Goal: Information Seeking & Learning: Learn about a topic

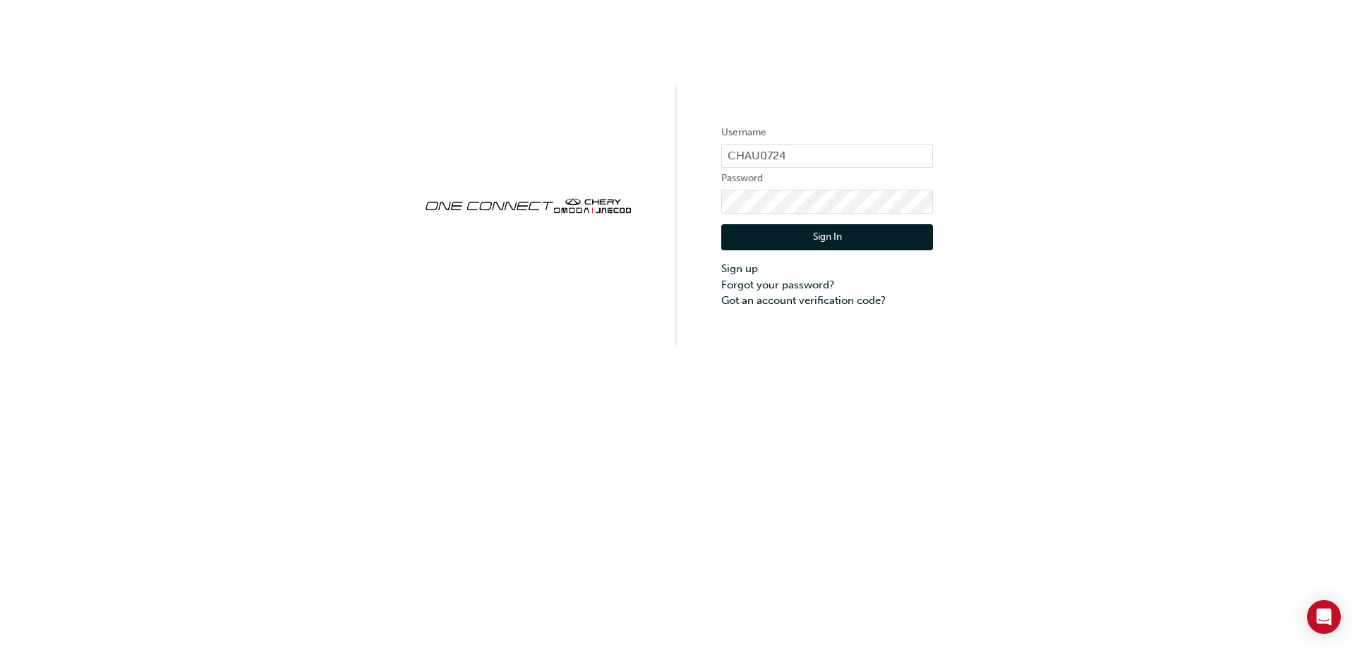
click at [816, 236] on button "Sign In" at bounding box center [827, 237] width 212 height 27
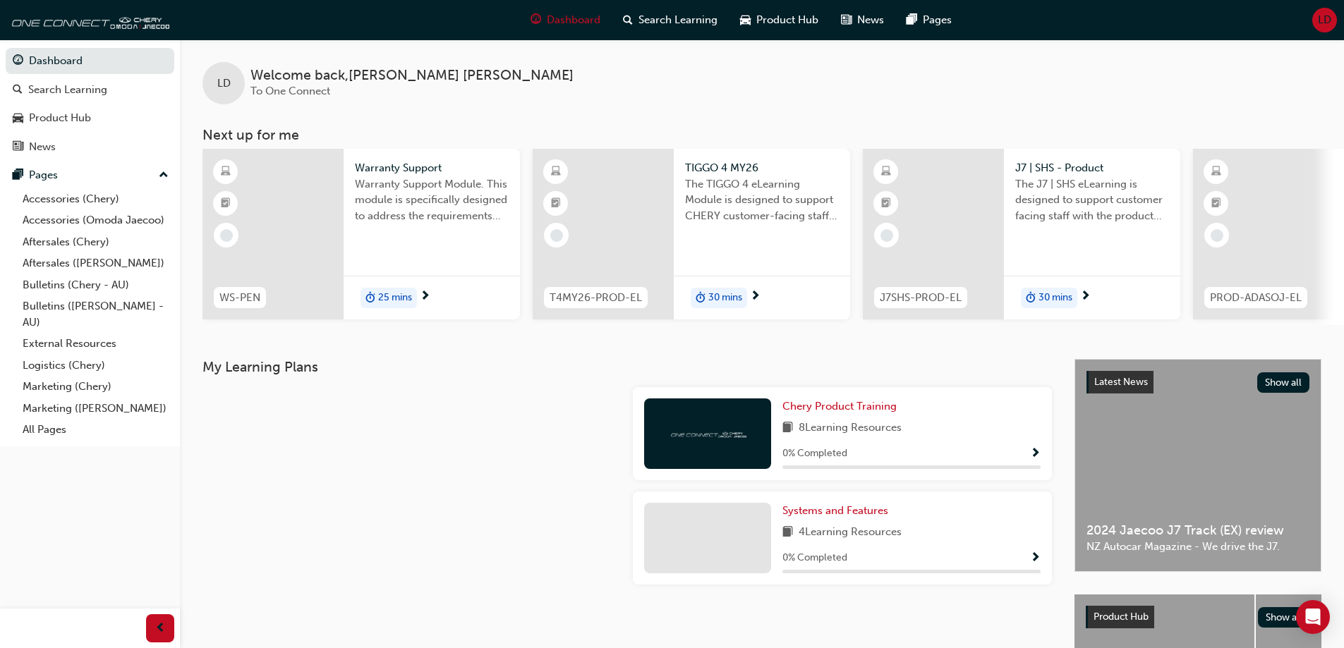
click at [453, 429] on div at bounding box center [412, 439] width 430 height 104
click at [409, 194] on span "Warranty Support Module. This module is specifically designed to address the re…" at bounding box center [432, 200] width 154 height 48
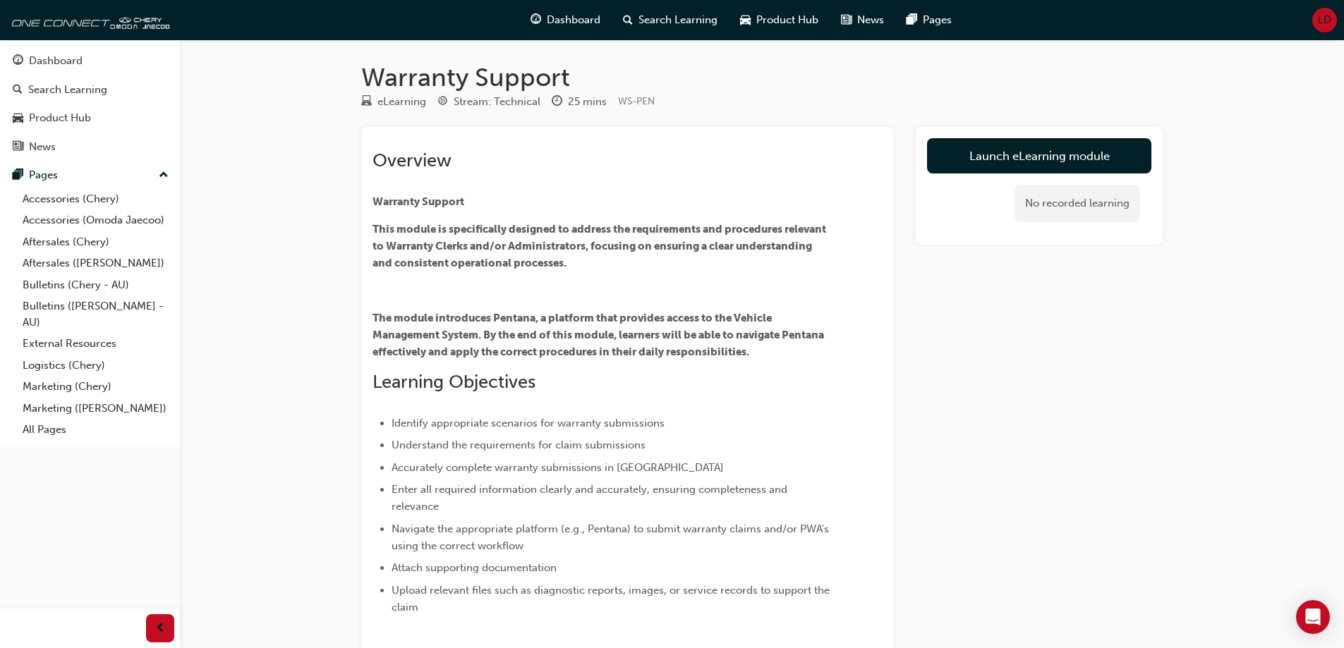
click at [236, 233] on div "Warranty Support eLearning Stream: Technical 25 mins WS-PEN Overview Warranty S…" at bounding box center [672, 376] width 1344 height 752
click at [244, 245] on div "Warranty Support eLearning Stream: Technical 25 mins WS-PEN Overview Warranty S…" at bounding box center [672, 376] width 1344 height 752
click at [66, 68] on div "Dashboard" at bounding box center [56, 61] width 54 height 16
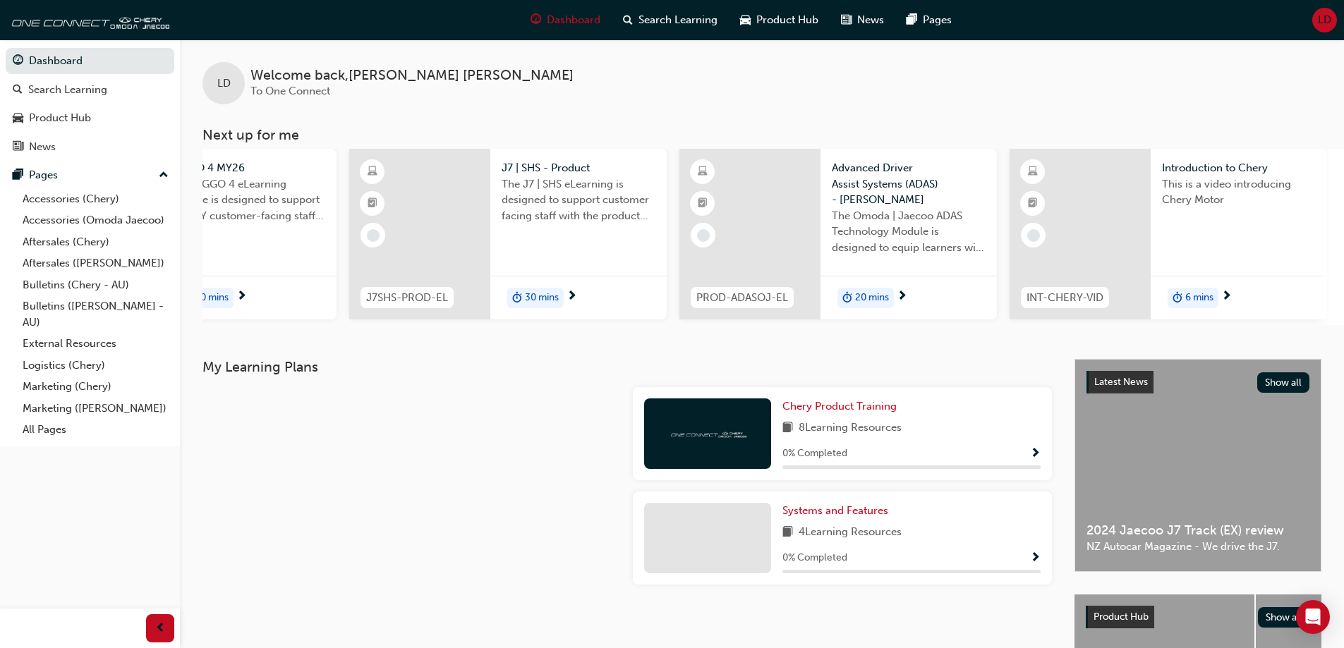
scroll to position [0, 838]
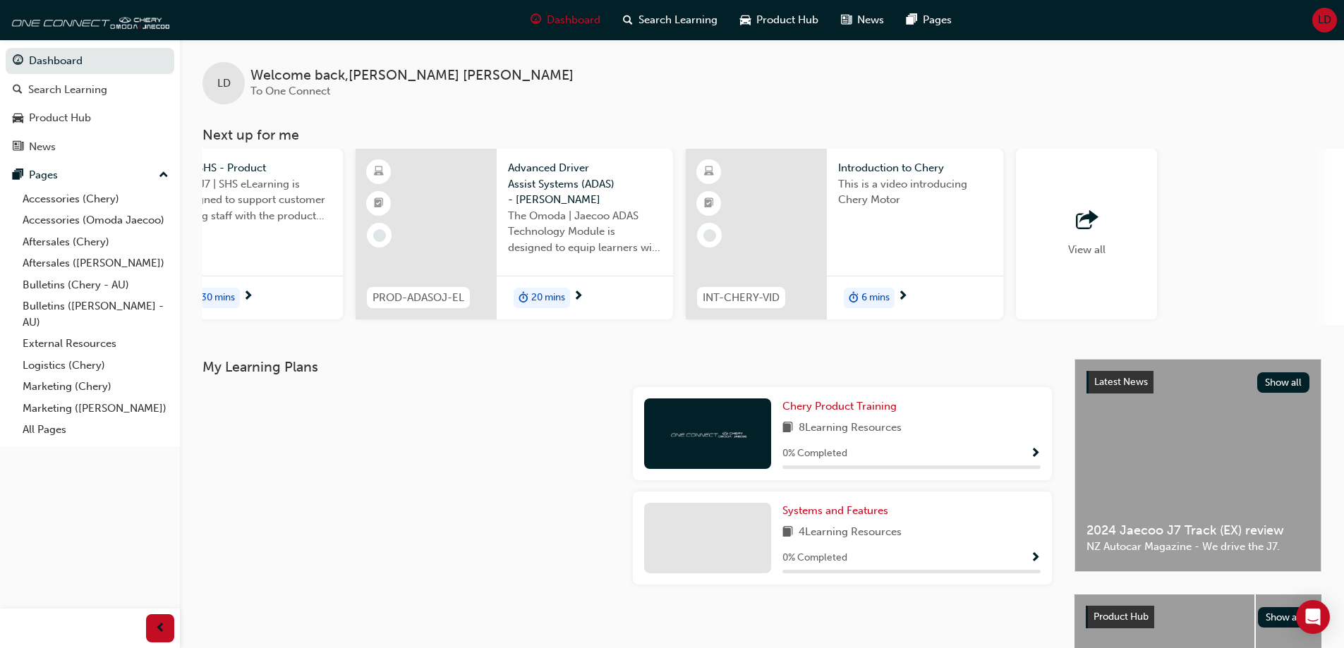
click at [1115, 265] on div "View all" at bounding box center [1086, 234] width 141 height 171
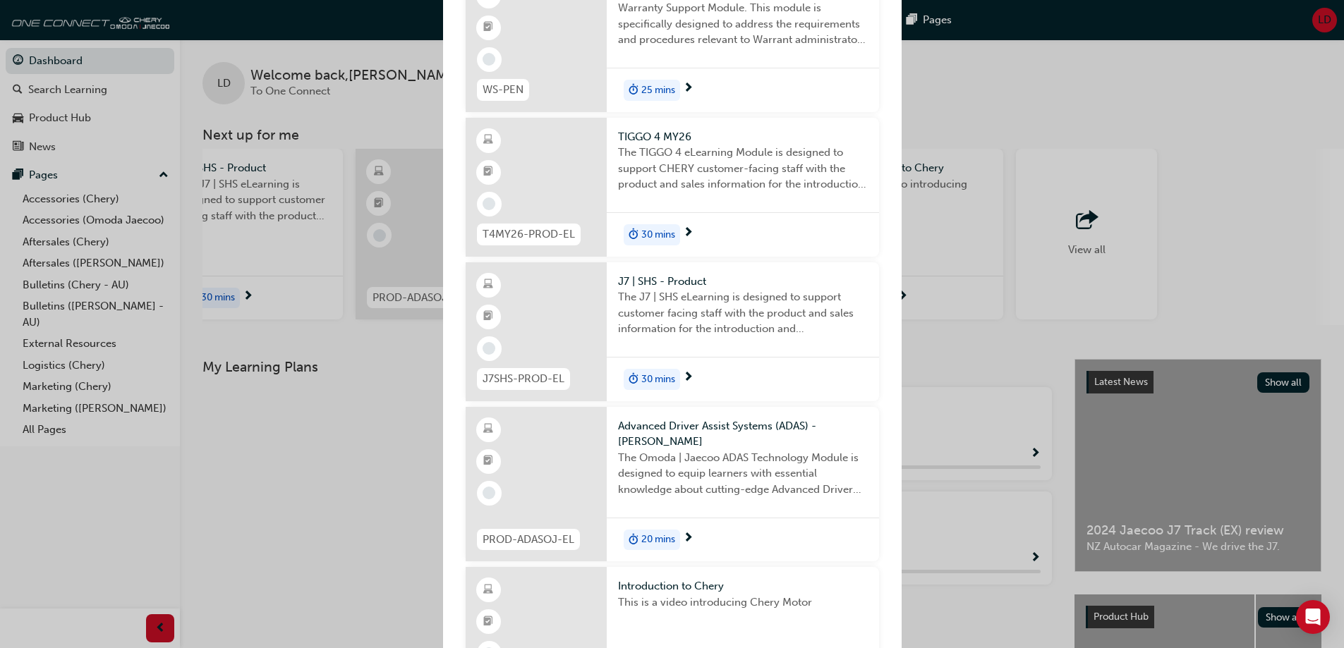
scroll to position [0, 0]
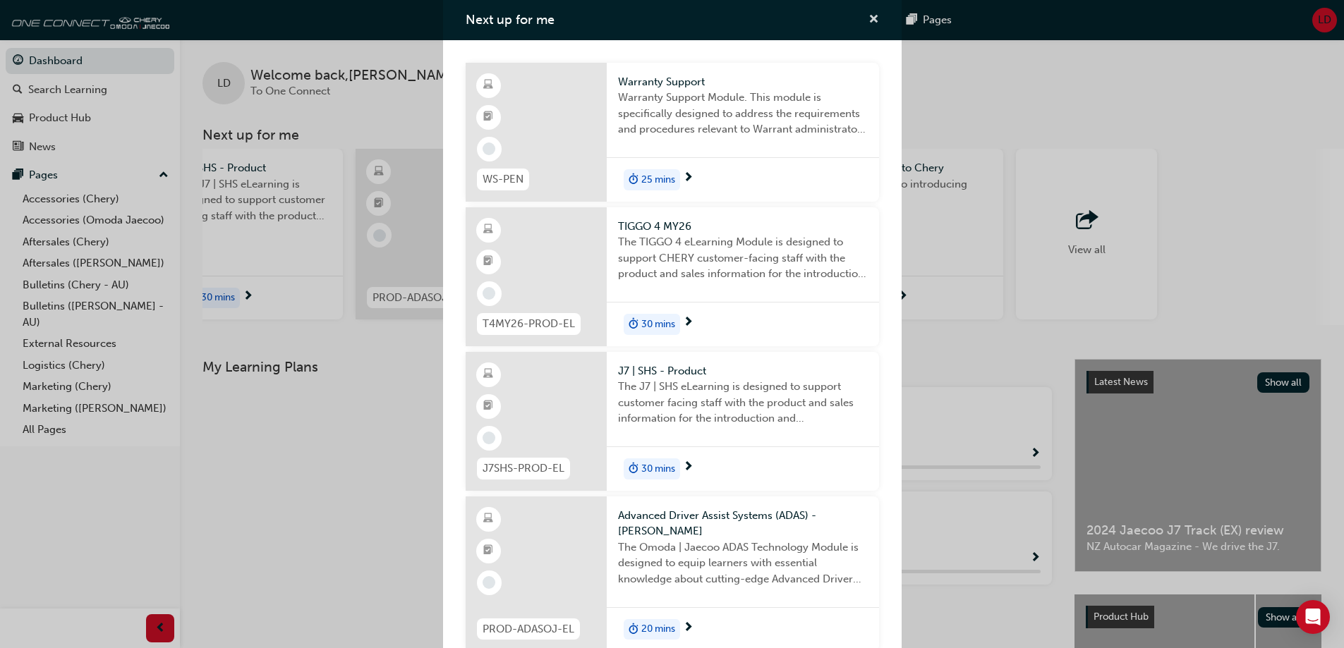
click at [869, 14] on span "cross-icon" at bounding box center [874, 20] width 11 height 13
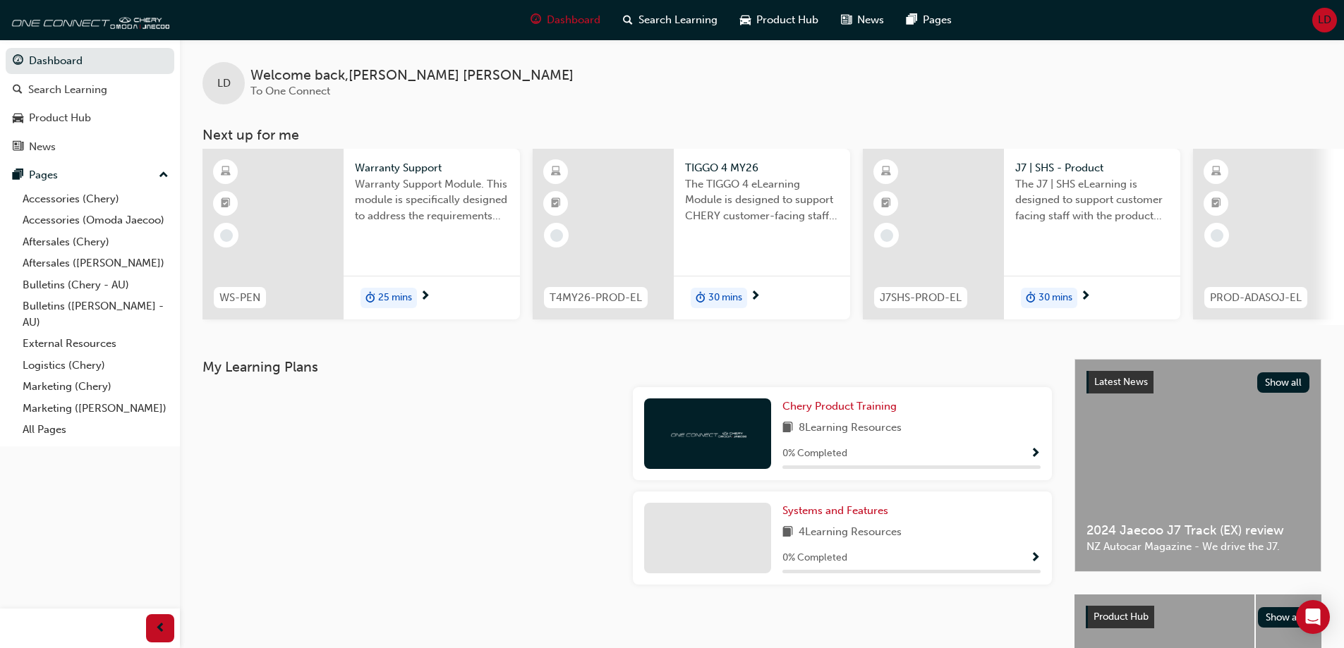
click at [485, 456] on div at bounding box center [412, 439] width 430 height 104
